Goal: Communication & Community: Ask a question

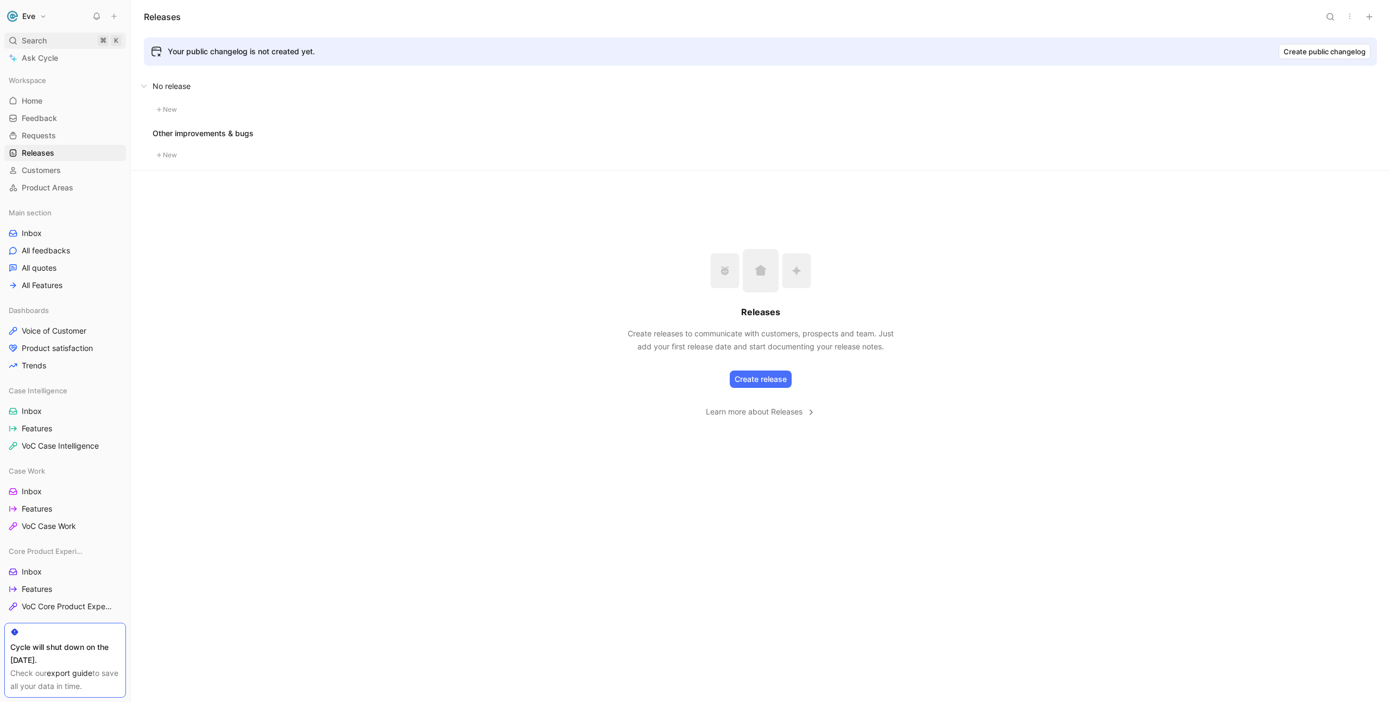
click at [39, 36] on span "Search" at bounding box center [34, 40] width 25 height 13
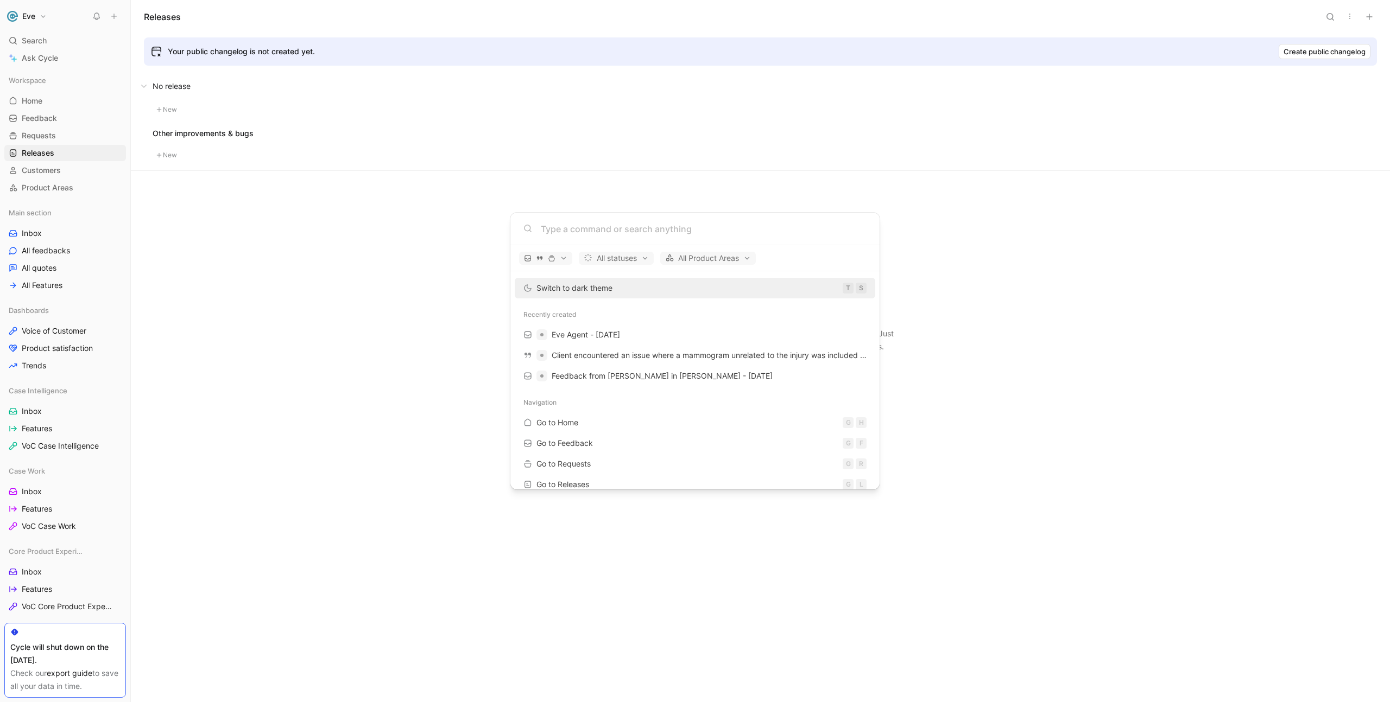
click at [39, 61] on body "Eve Search ⌘ K Ask Cycle Workspace Home G then H Feedback G then F Requests G t…" at bounding box center [695, 351] width 1390 height 702
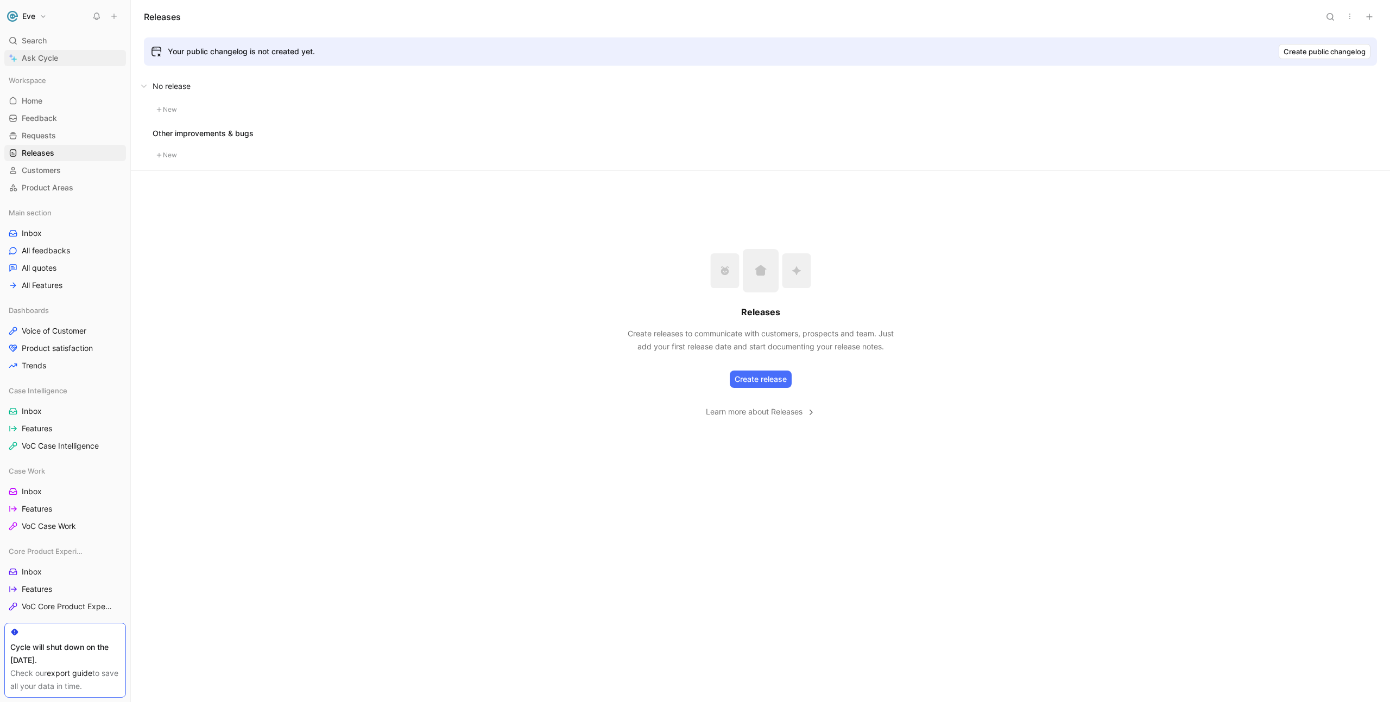
click at [48, 56] on span "Ask Cycle" at bounding box center [40, 58] width 36 height 13
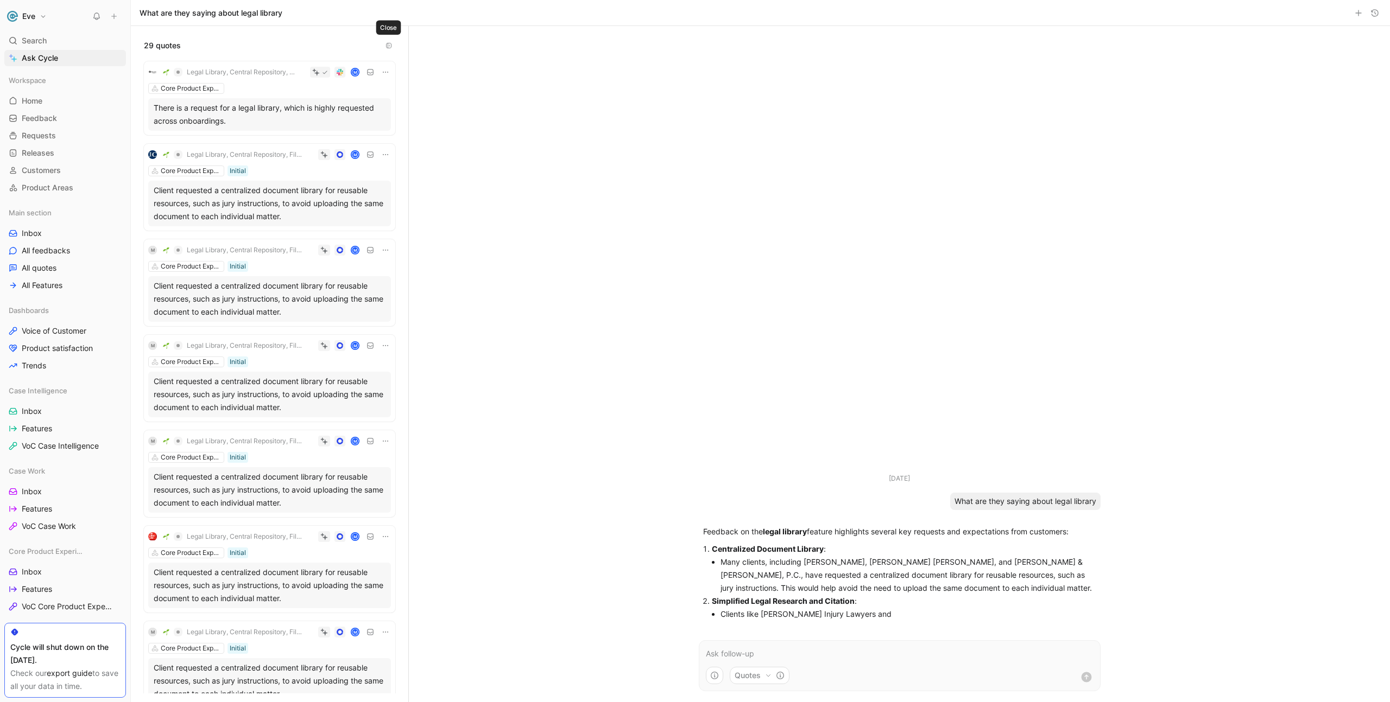
click at [390, 43] on icon "button" at bounding box center [388, 45] width 7 height 7
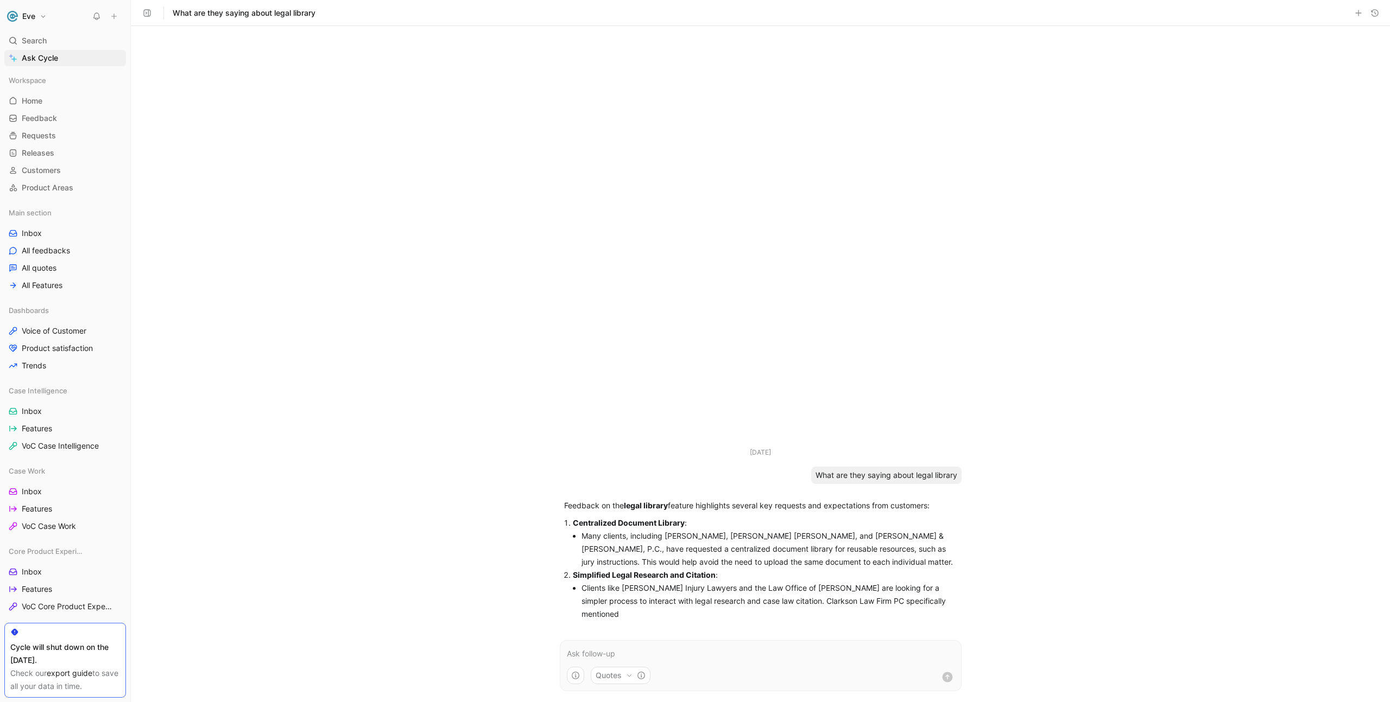
click at [150, 14] on use "button" at bounding box center [147, 13] width 7 height 7
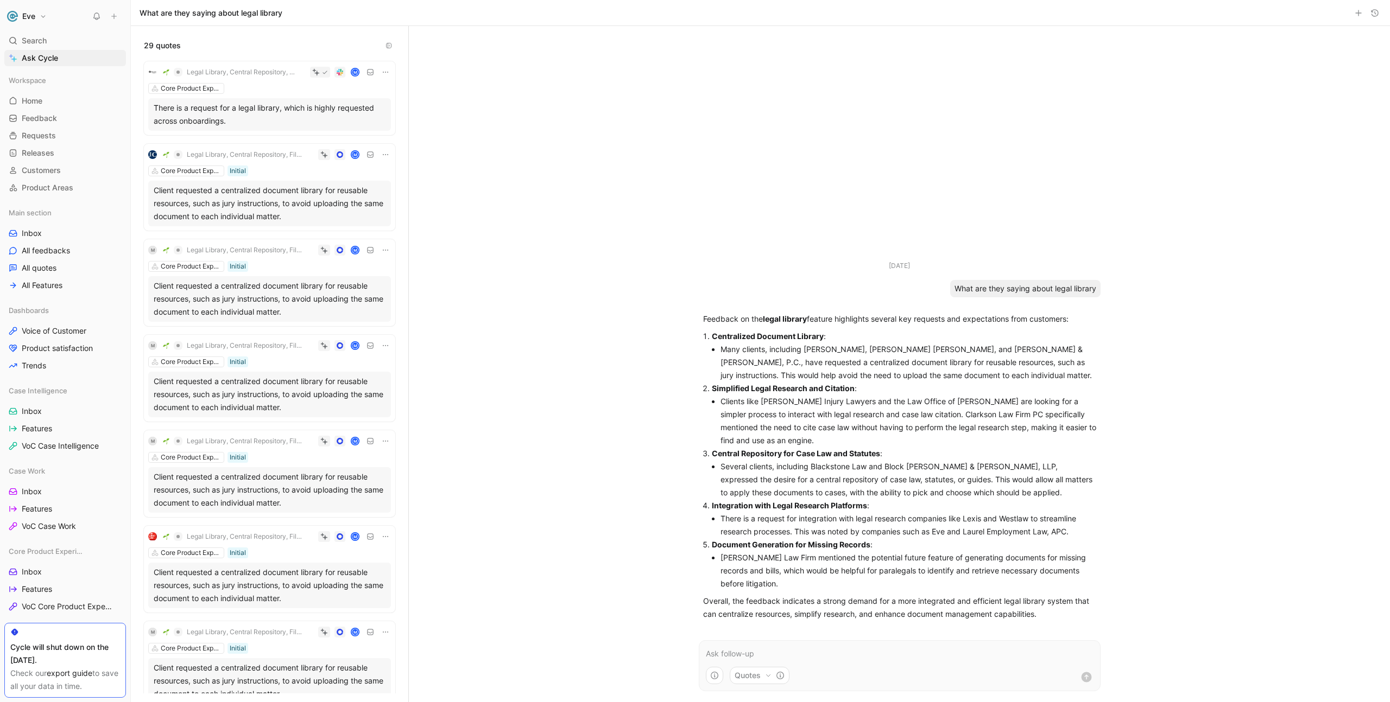
click at [284, 211] on div "Client requested a centralized document library for reusable resources, such as…" at bounding box center [270, 203] width 232 height 39
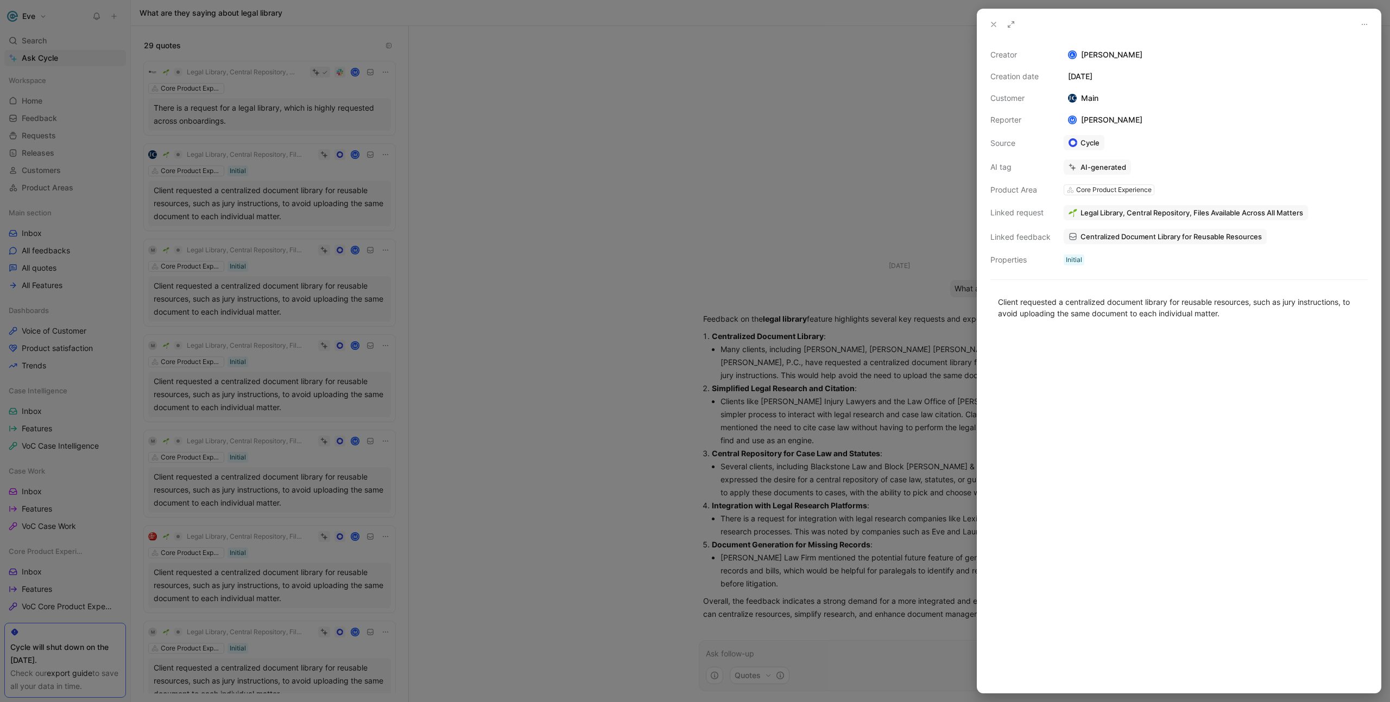
click at [264, 114] on div at bounding box center [695, 351] width 1390 height 702
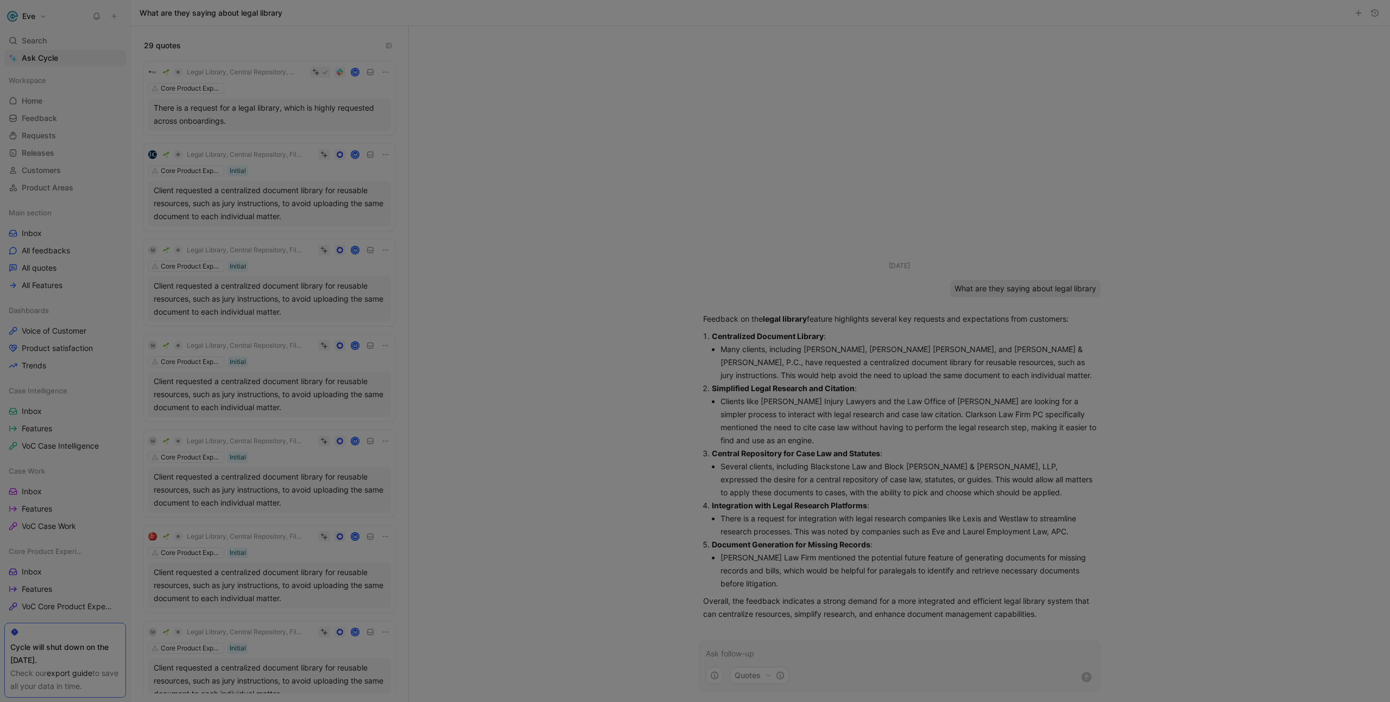
click at [247, 109] on div "There is a request for a legal library, which is highly requested across onboar…" at bounding box center [270, 115] width 232 height 26
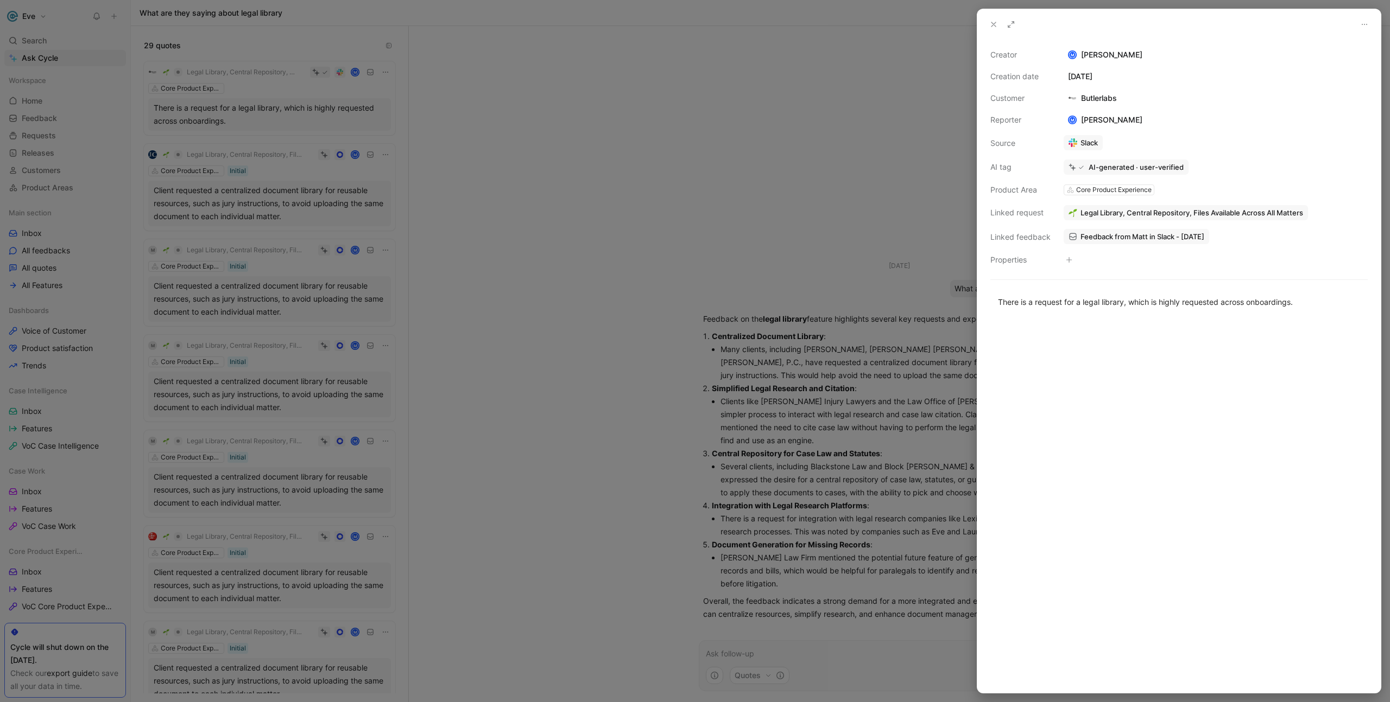
click at [248, 236] on div at bounding box center [695, 351] width 1390 height 702
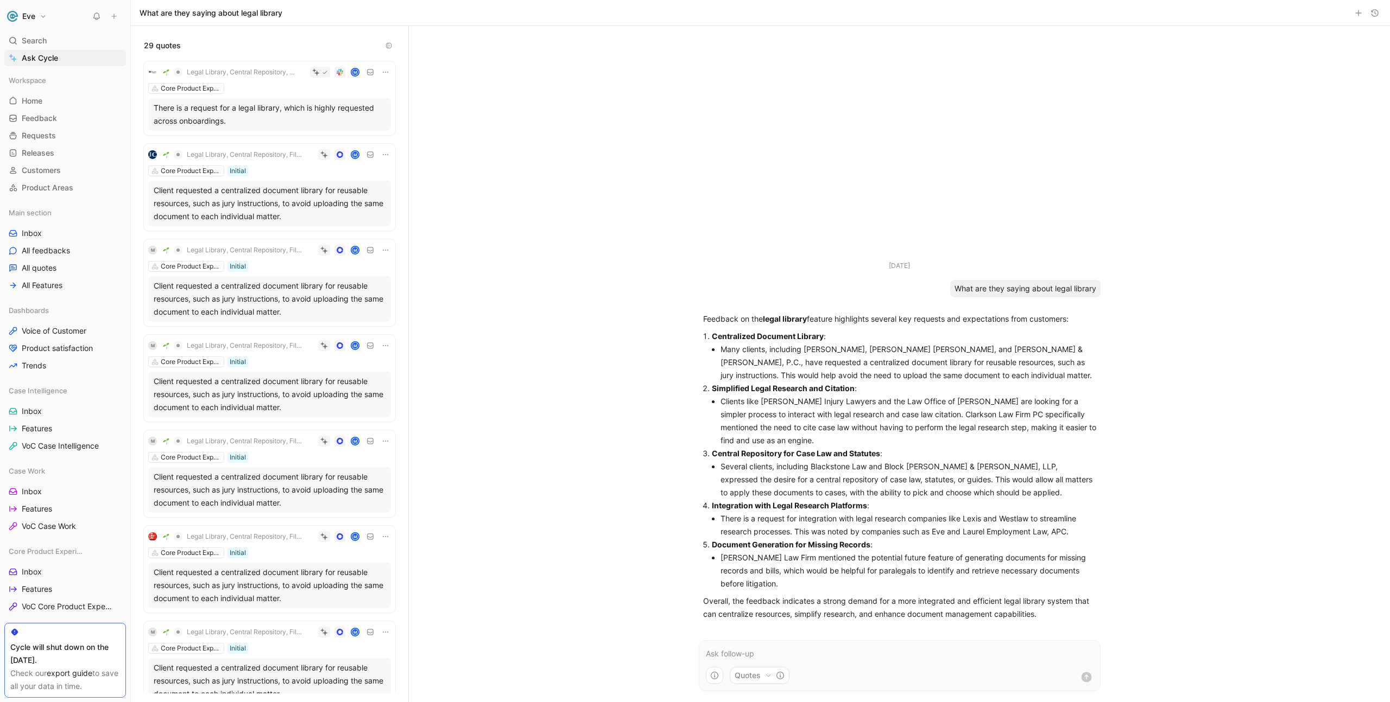
click at [242, 309] on div "Client requested a centralized document library for reusable resources, such as…" at bounding box center [270, 299] width 232 height 39
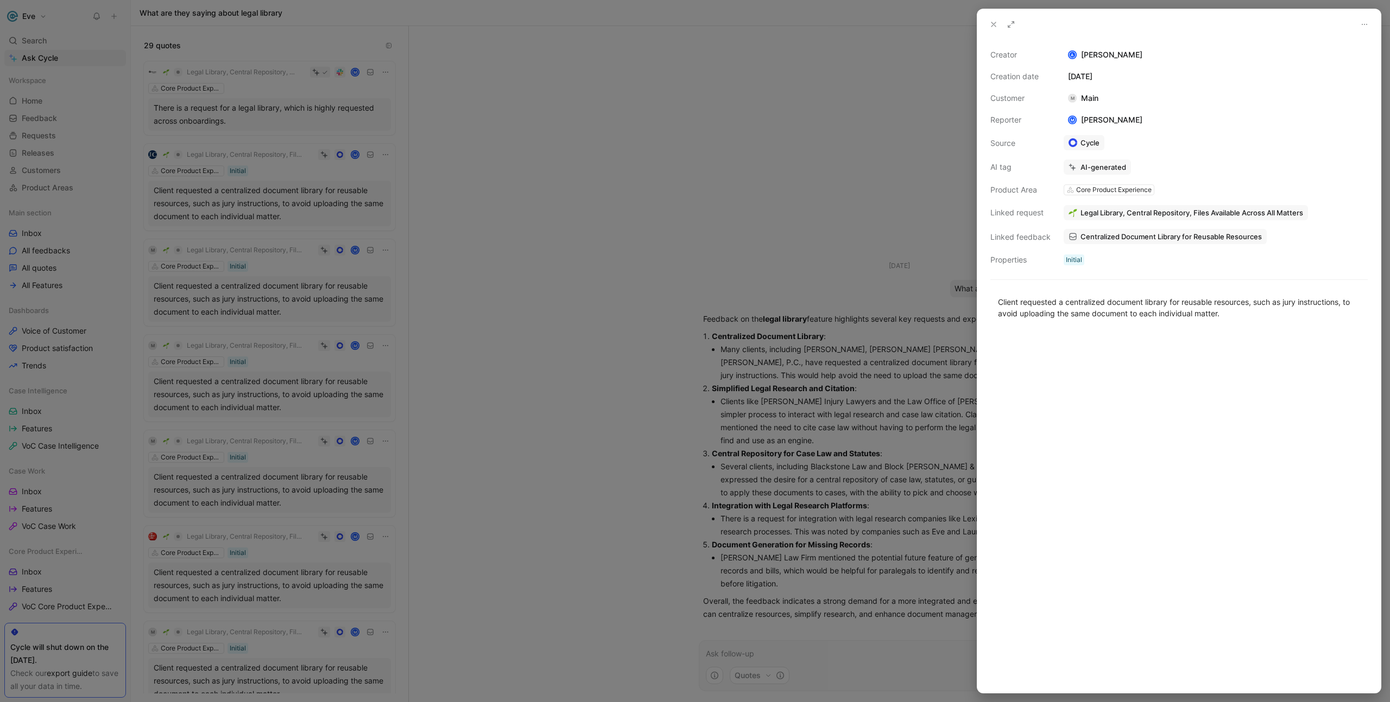
click at [245, 302] on div at bounding box center [695, 351] width 1390 height 702
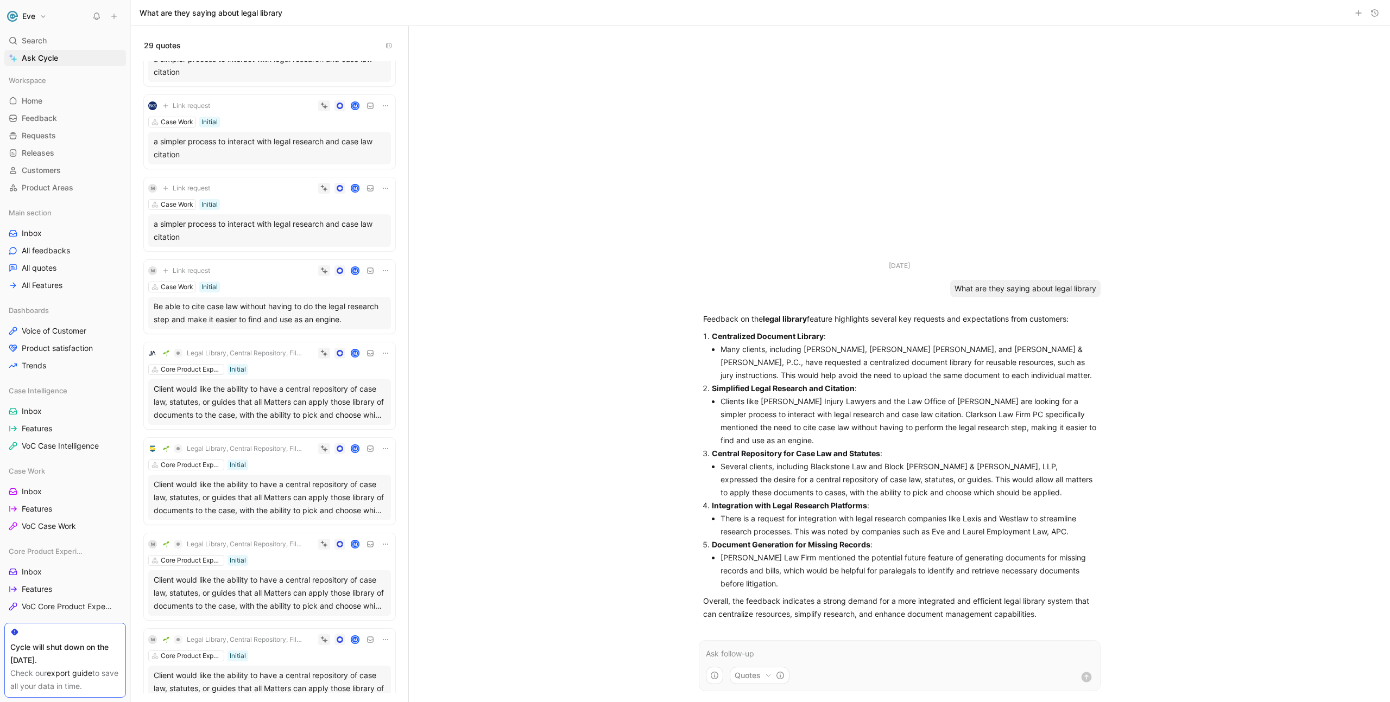
scroll to position [597, 0]
click at [238, 406] on div "Client would like the ability to have a central repository of case law, statute…" at bounding box center [270, 401] width 232 height 39
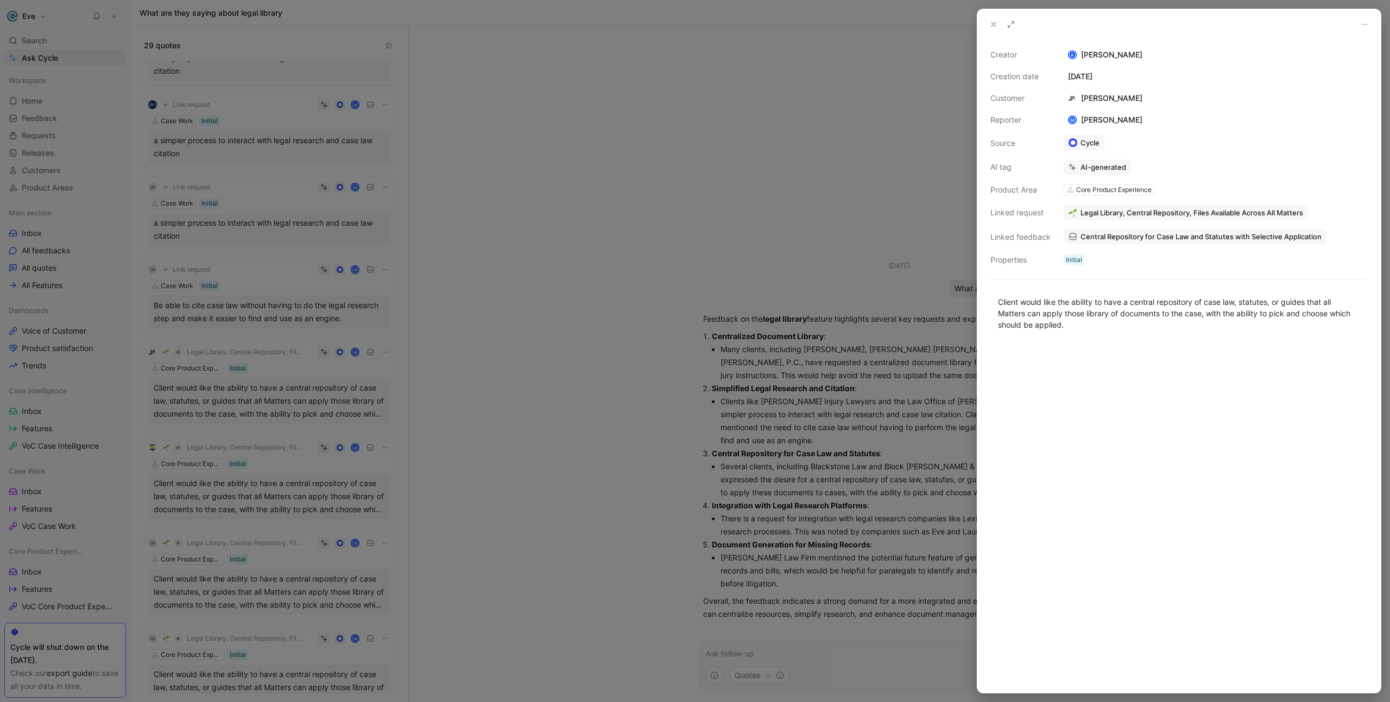
click at [240, 406] on div at bounding box center [695, 351] width 1390 height 702
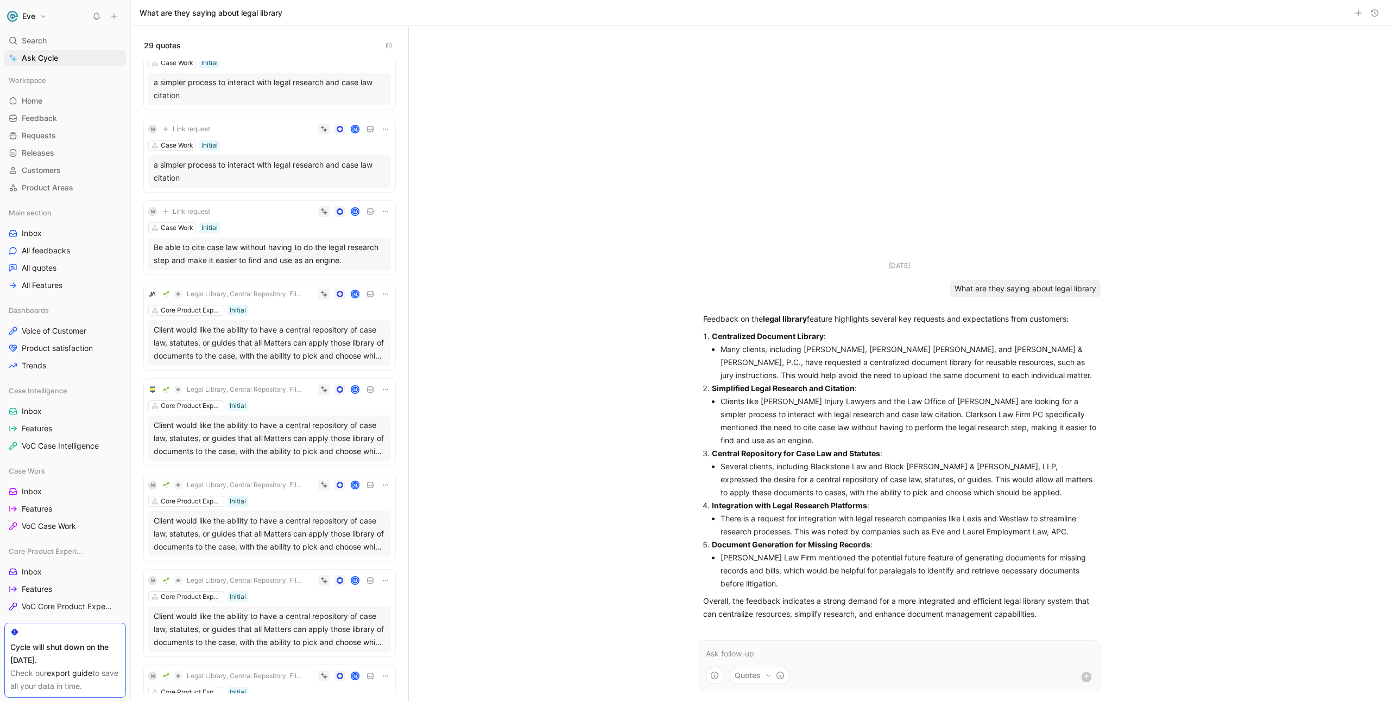
scroll to position [658, 0]
click at [234, 449] on div "Client would like the ability to have a central repository of case law, statute…" at bounding box center [270, 435] width 232 height 39
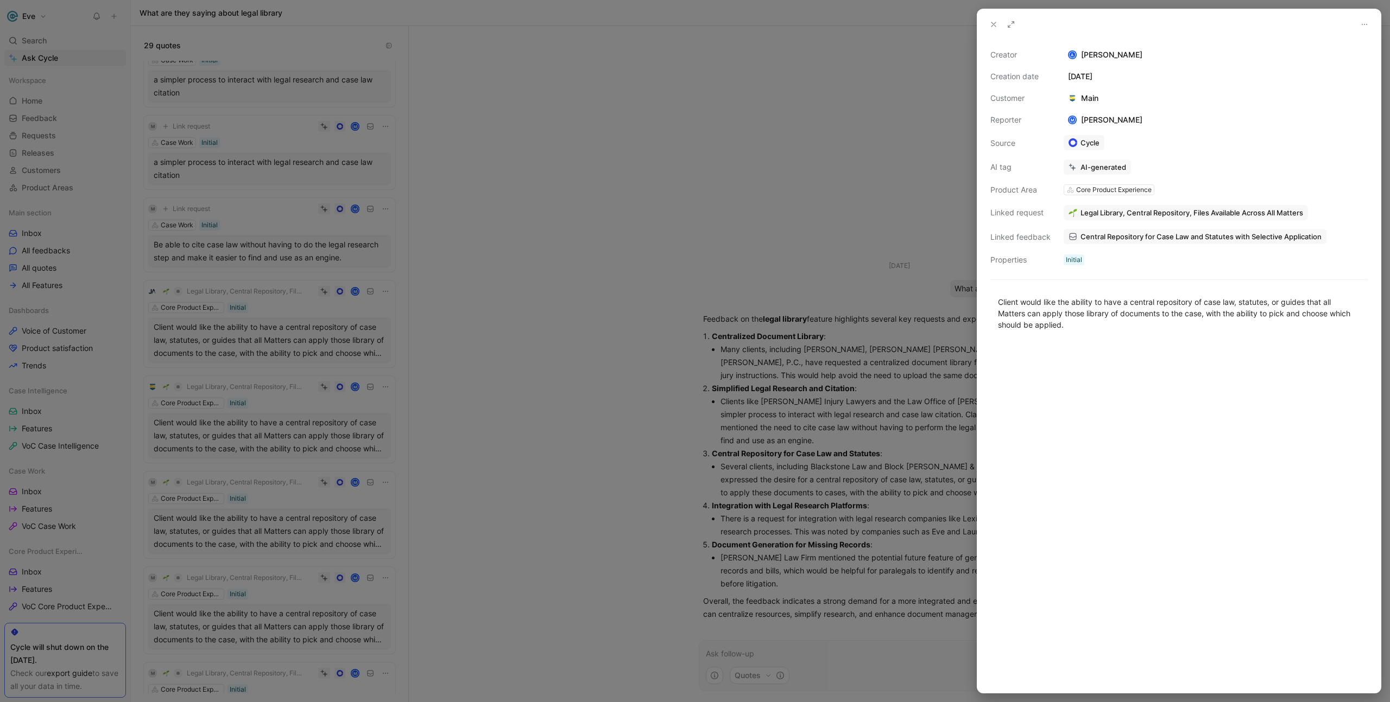
click at [286, 511] on div at bounding box center [695, 351] width 1390 height 702
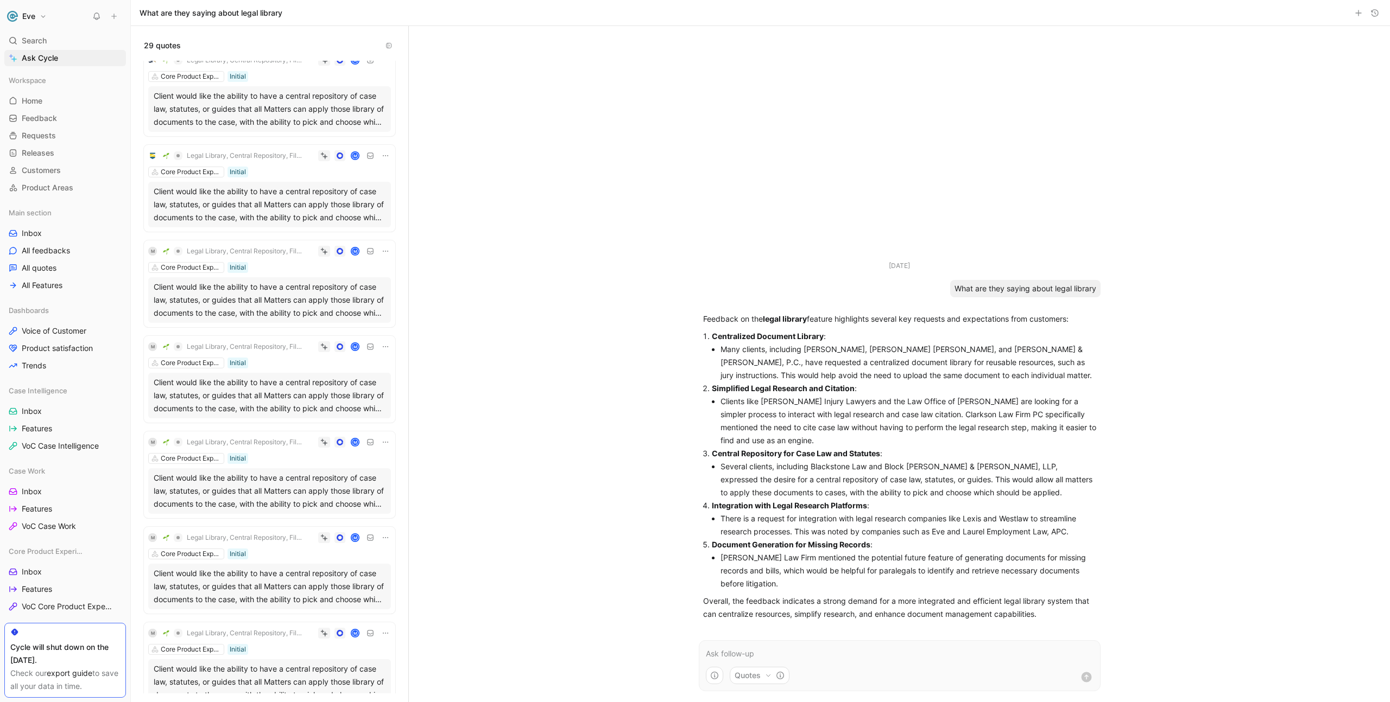
scroll to position [1012, 0]
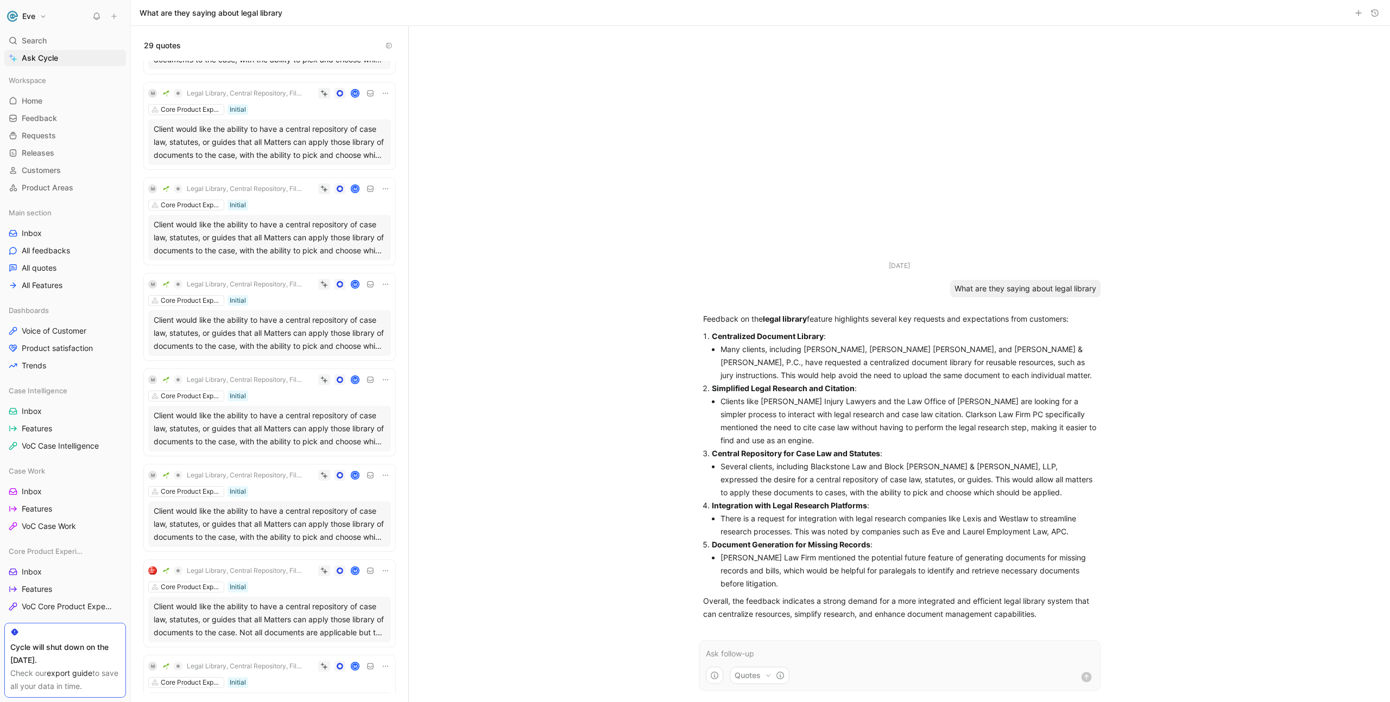
click at [277, 327] on div "Client would like the ability to have a central repository of case law, statute…" at bounding box center [270, 333] width 232 height 39
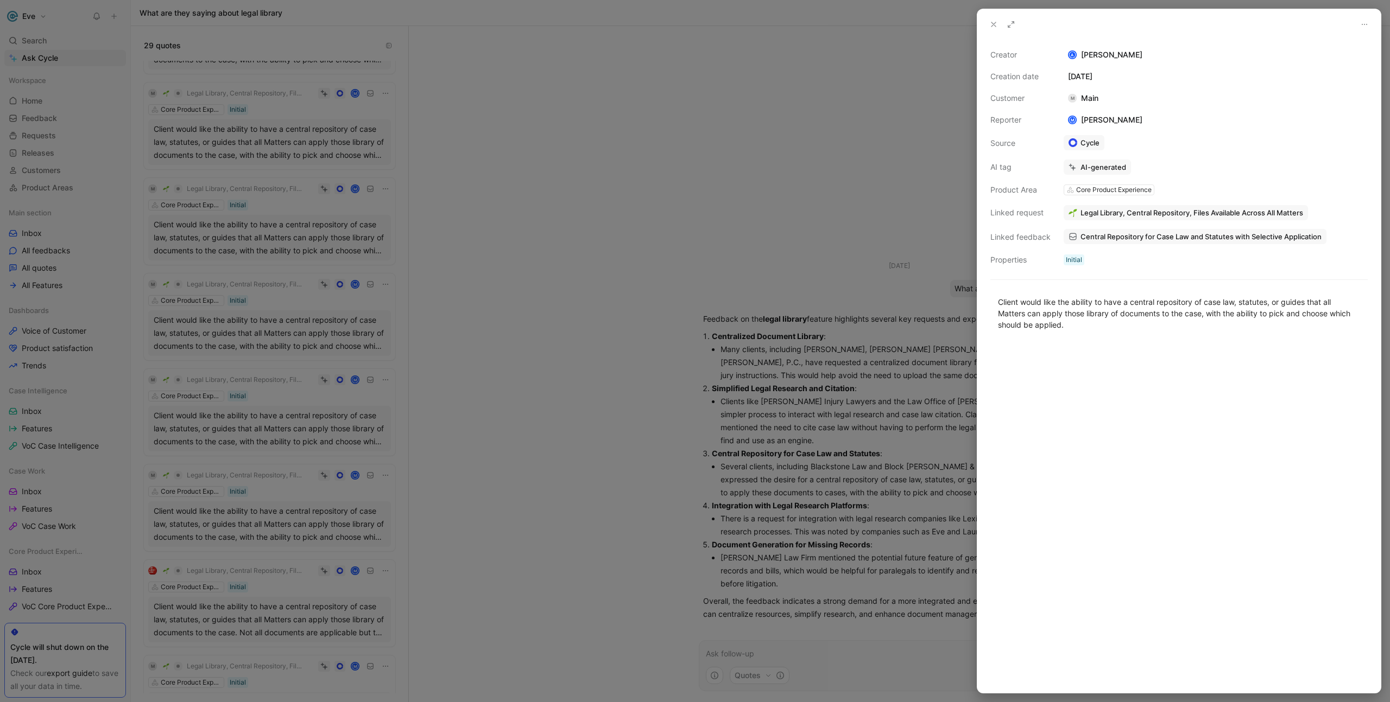
click at [277, 327] on div at bounding box center [695, 351] width 1390 height 702
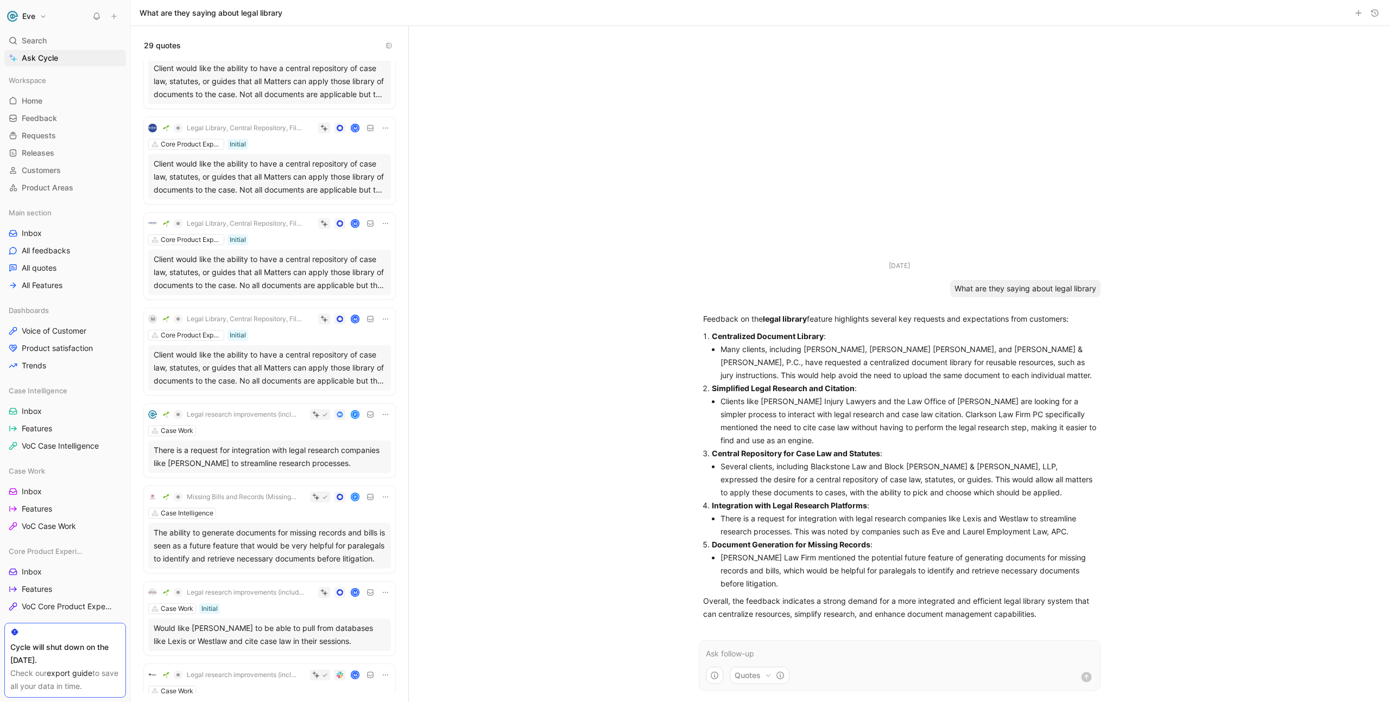
scroll to position [1726, 0]
